Goal: Information Seeking & Learning: Find specific page/section

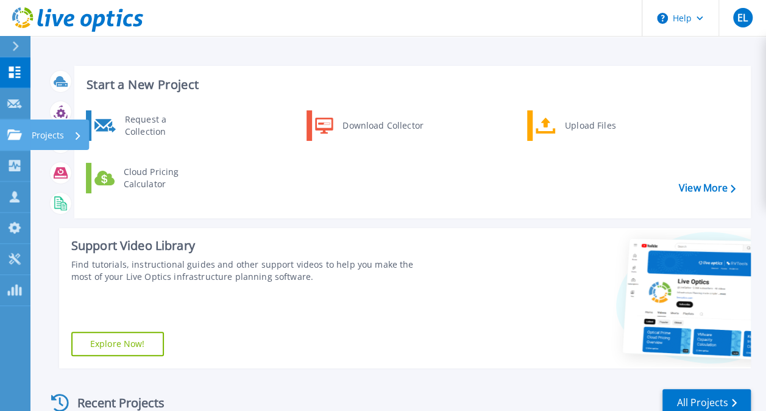
click at [13, 141] on link "Projects Projects" at bounding box center [15, 134] width 30 height 31
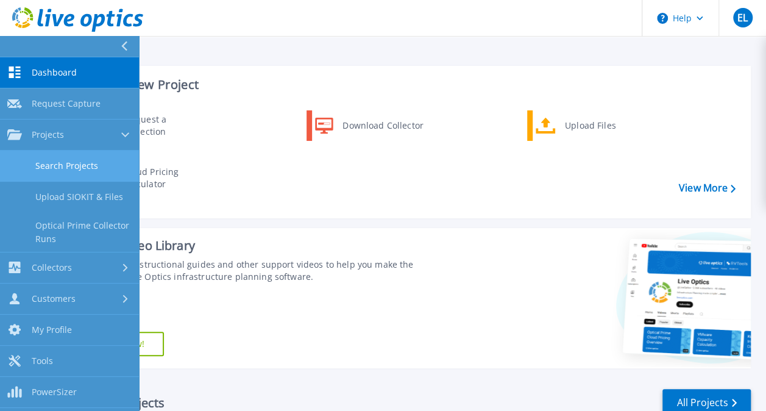
click at [79, 177] on link "Search Projects" at bounding box center [69, 165] width 139 height 31
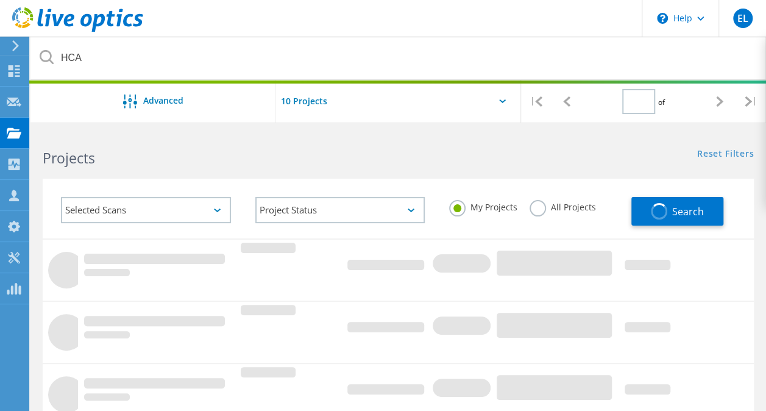
type input "1"
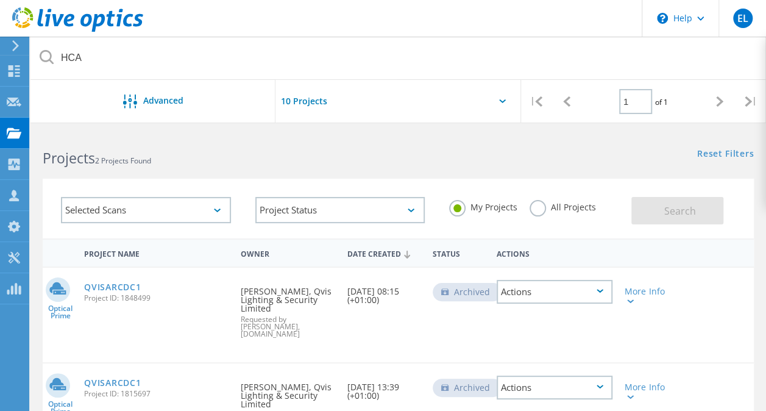
click at [575, 205] on label "All Projects" at bounding box center [562, 206] width 66 height 12
click at [0, 0] on input "All Projects" at bounding box center [0, 0] width 0 height 0
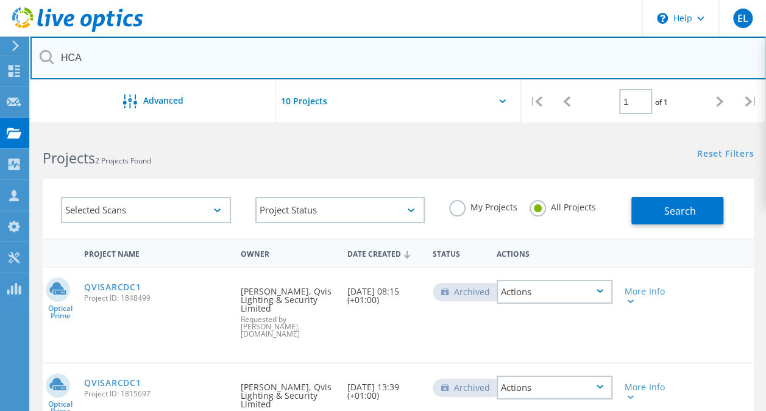
drag, startPoint x: 139, startPoint y: 58, endPoint x: -2, endPoint y: 65, distance: 141.5
click at [0, 65] on html "\n Help Explore Helpful Articles Contact Support EL Partner Team Member Elroy L…" at bounding box center [383, 302] width 766 height 604
type input "Bodycote"
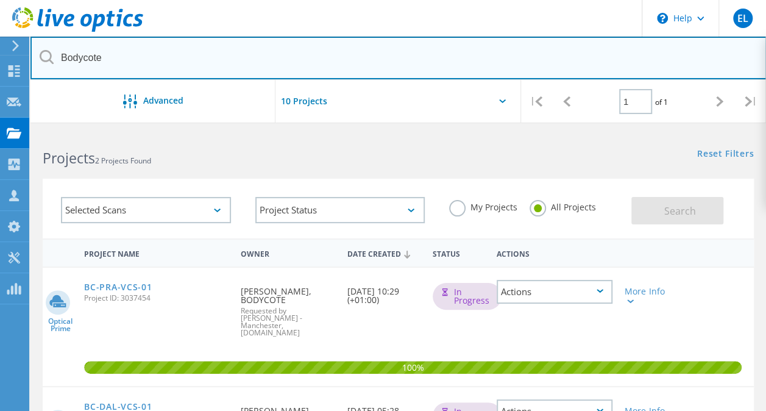
scroll to position [61, 0]
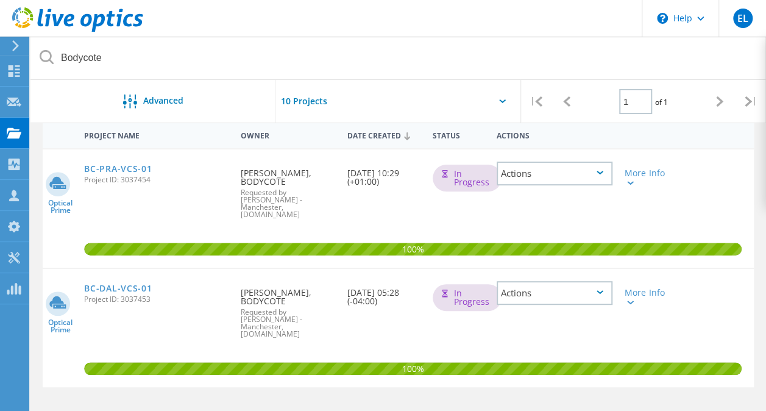
scroll to position [10, 0]
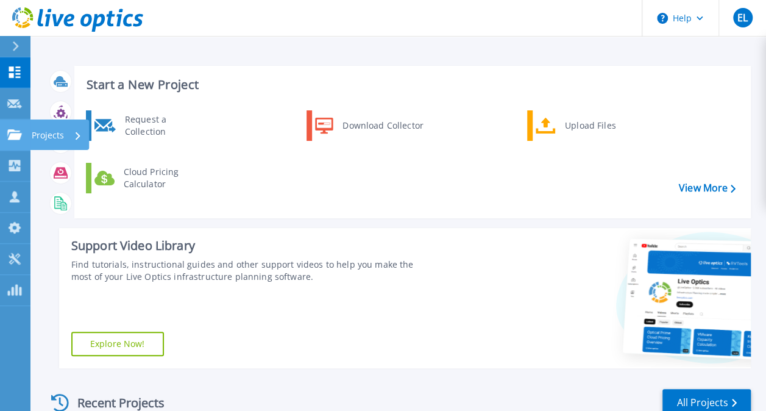
click at [16, 135] on icon at bounding box center [14, 134] width 15 height 10
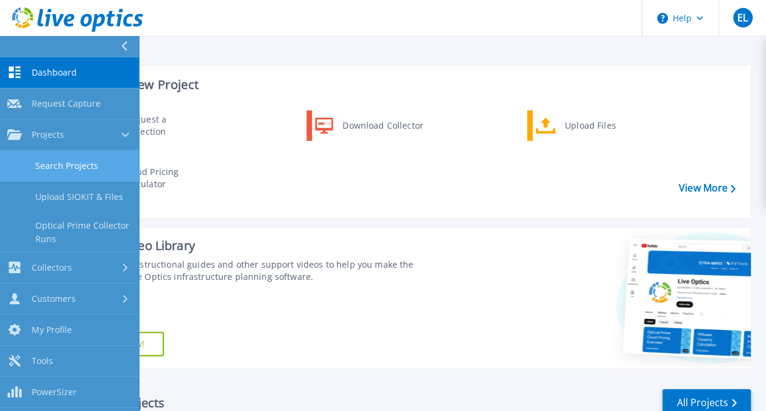
drag, startPoint x: 90, startPoint y: 171, endPoint x: 69, endPoint y: 169, distance: 20.8
click at [90, 171] on link "Search Projects" at bounding box center [69, 165] width 139 height 31
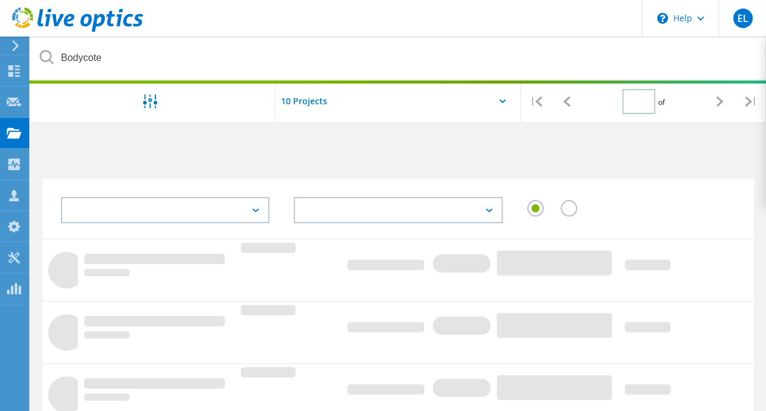
type input "1"
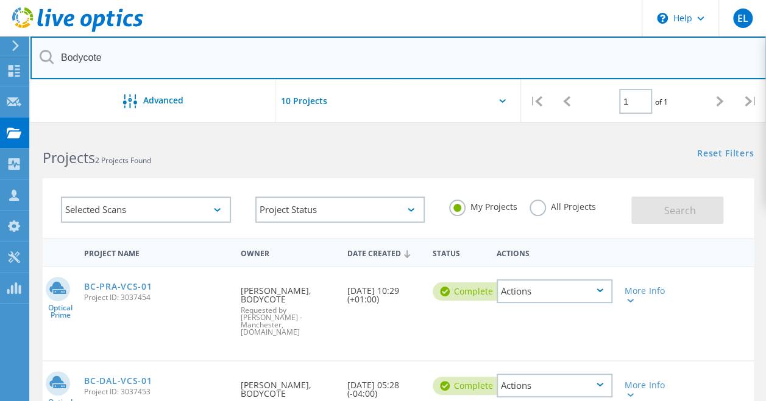
drag, startPoint x: 33, startPoint y: 63, endPoint x: 0, endPoint y: 45, distance: 37.3
click at [0, 55] on html "\n Help Explore Helpful Articles Contact Support EL Partner Team Member Elroy L…" at bounding box center [383, 302] width 766 height 604
type input "hca"
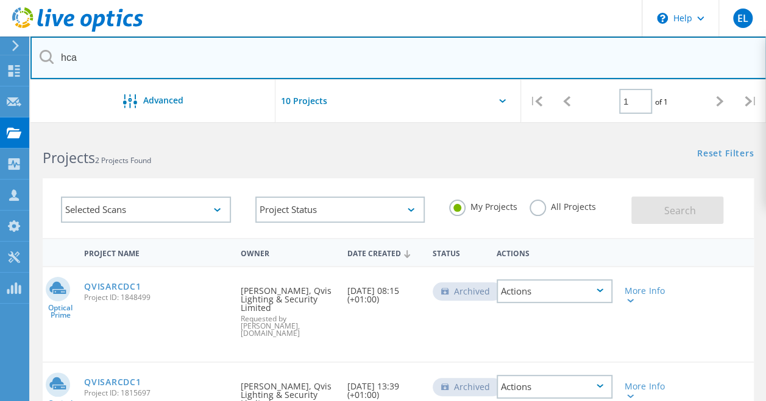
click at [174, 62] on input "hca" at bounding box center [398, 58] width 736 height 43
click at [215, 50] on input "hca" at bounding box center [398, 58] width 736 height 43
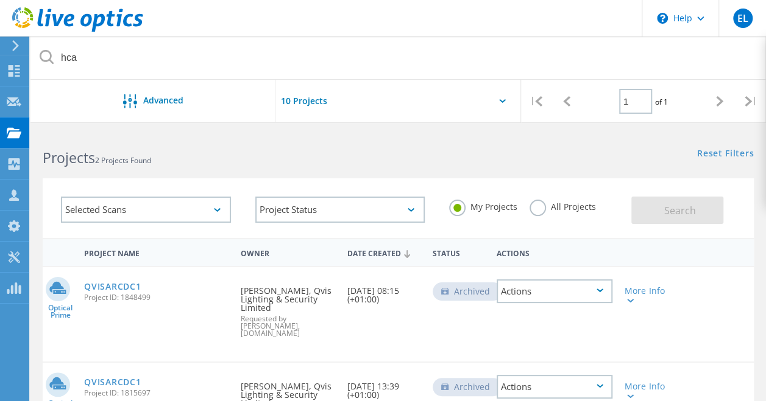
click at [46, 52] on icon at bounding box center [47, 57] width 14 height 14
click at [45, 55] on icon at bounding box center [47, 57] width 14 height 14
click at [576, 214] on div "All Projects" at bounding box center [562, 209] width 66 height 18
click at [577, 211] on label "All Projects" at bounding box center [562, 206] width 66 height 12
click at [0, 0] on input "All Projects" at bounding box center [0, 0] width 0 height 0
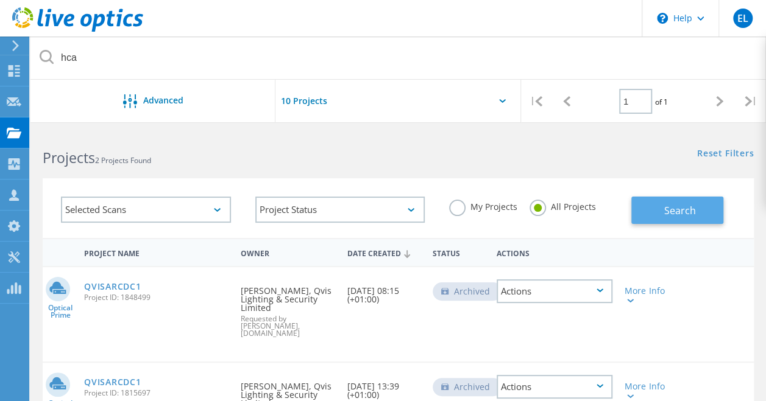
click at [651, 200] on button "Search" at bounding box center [677, 210] width 92 height 27
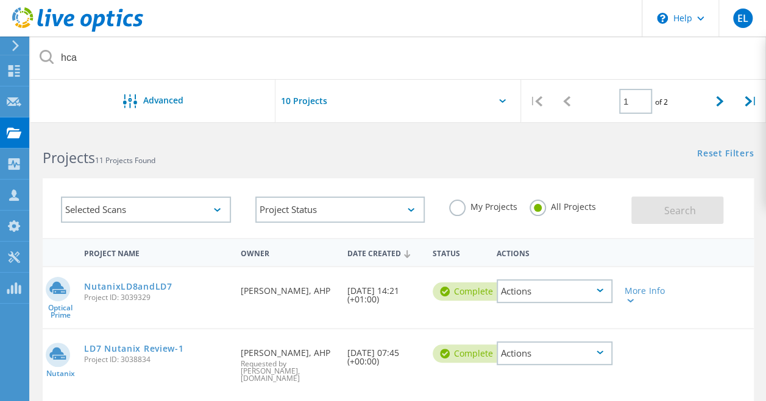
scroll to position [61, 0]
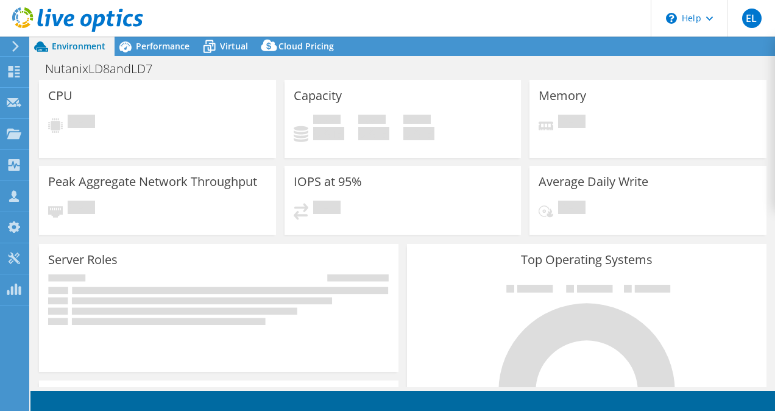
select select "USD"
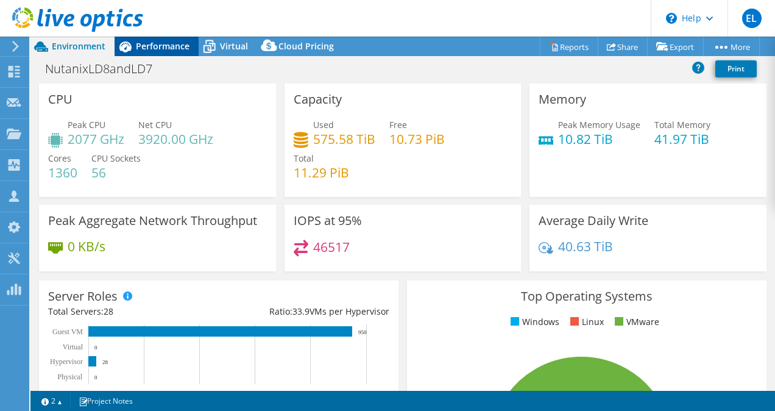
click at [147, 48] on span "Performance" at bounding box center [163, 46] width 54 height 12
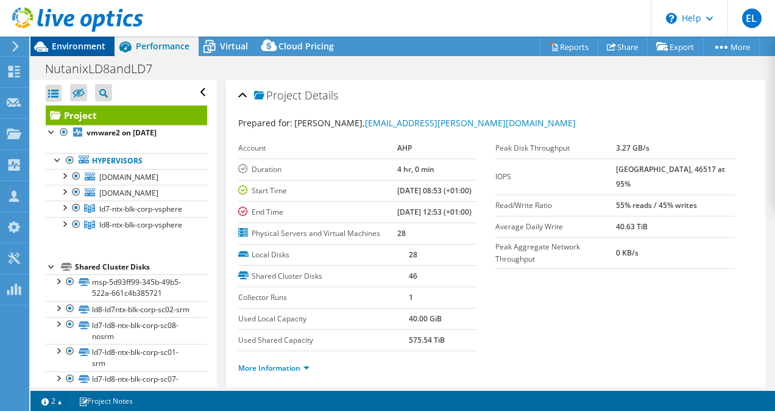
click at [91, 46] on span "Environment" at bounding box center [79, 46] width 54 height 12
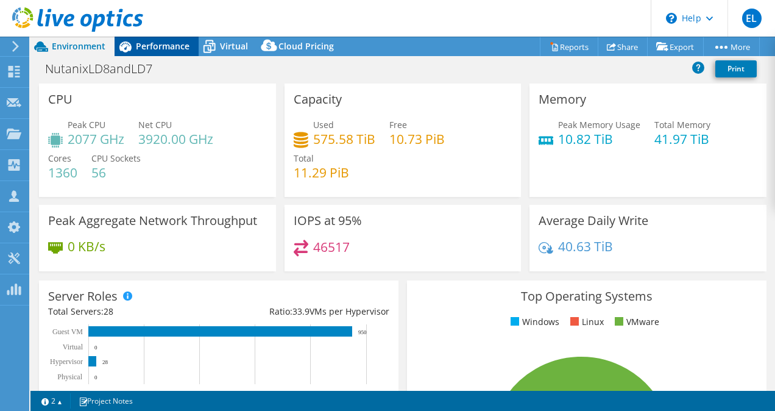
click at [150, 48] on span "Performance" at bounding box center [163, 46] width 54 height 12
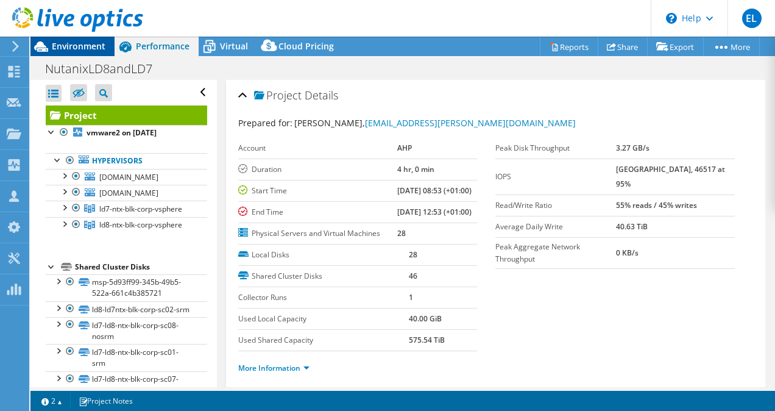
click at [82, 46] on span "Environment" at bounding box center [79, 46] width 54 height 12
